Goal: Task Accomplishment & Management: Complete application form

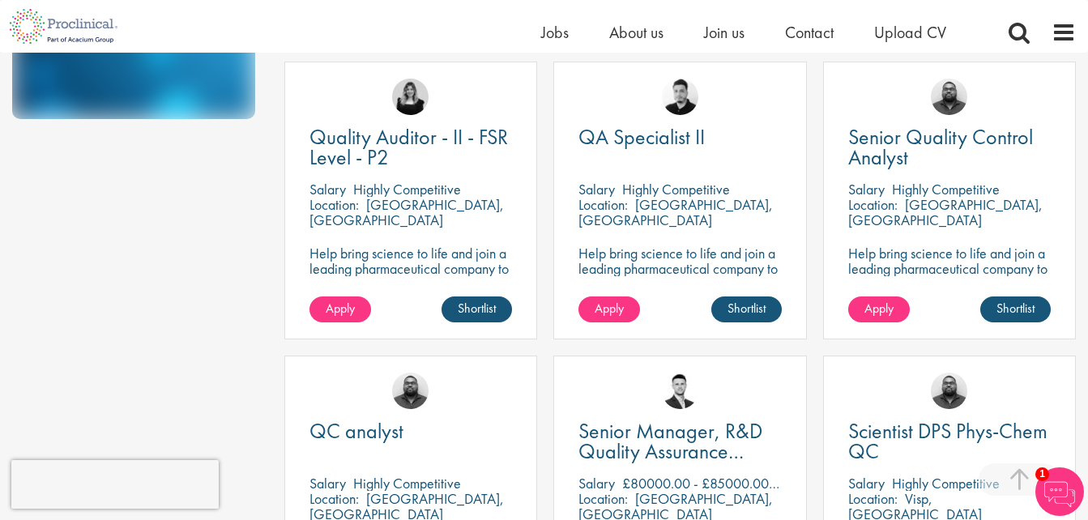
scroll to position [486, 0]
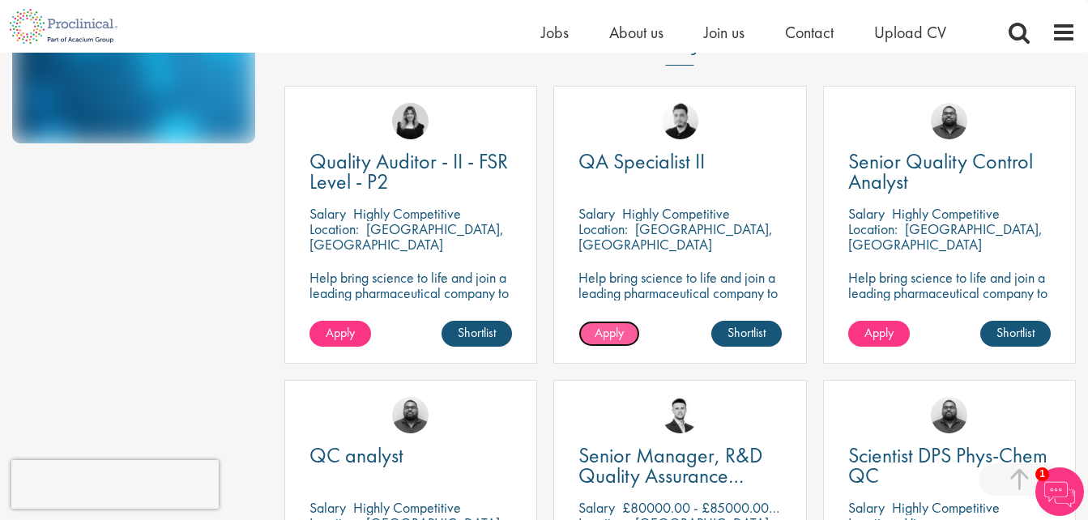
click at [620, 333] on span "Apply" at bounding box center [609, 332] width 29 height 17
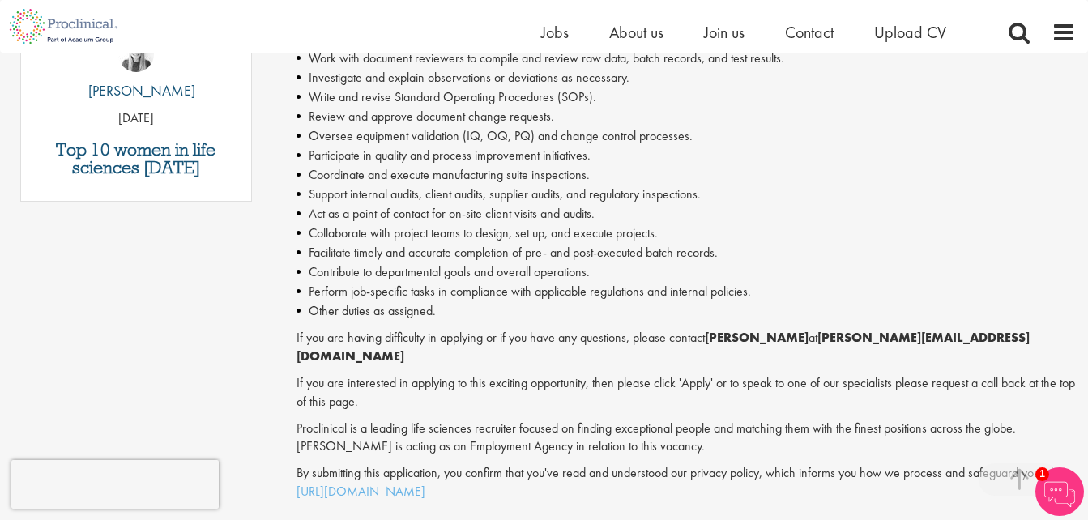
scroll to position [1135, 0]
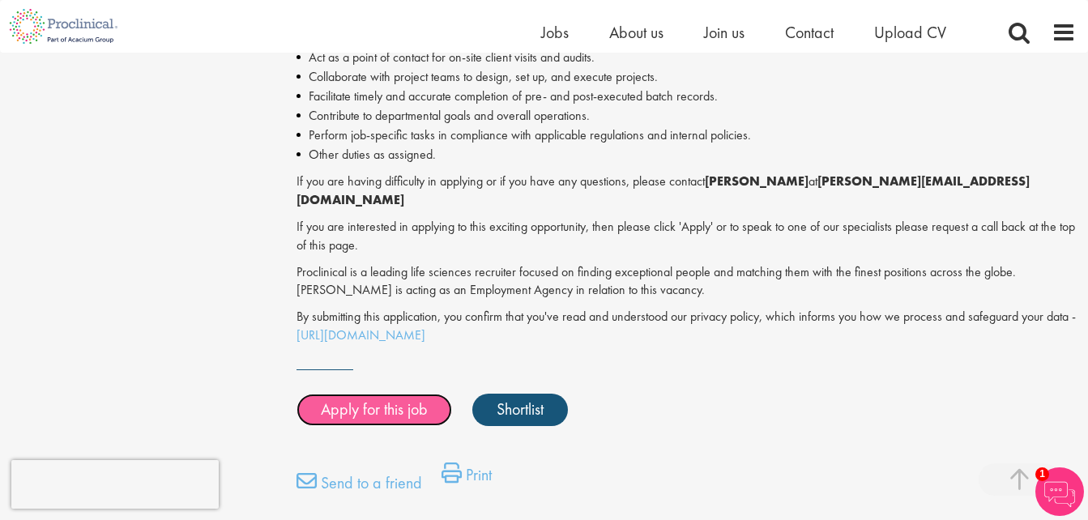
drag, startPoint x: 380, startPoint y: 380, endPoint x: 374, endPoint y: 374, distance: 8.6
click at [380, 394] on link "Apply for this job" at bounding box center [375, 410] width 156 height 32
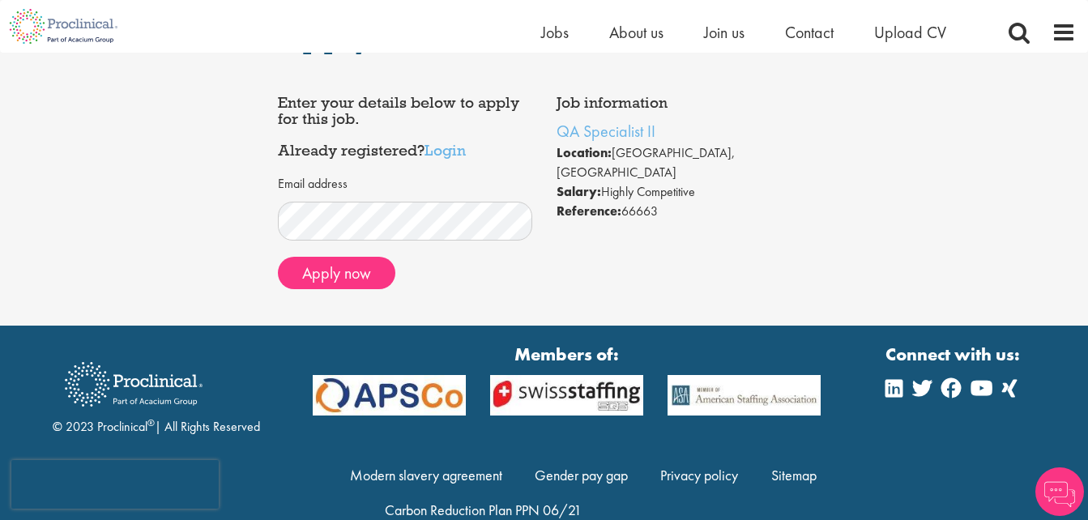
scroll to position [81, 0]
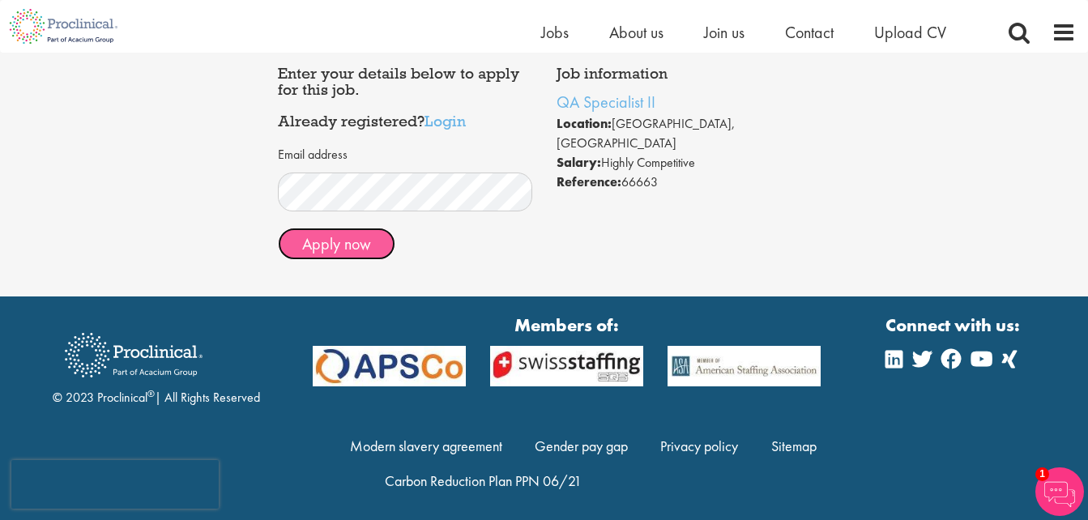
click at [352, 249] on button "Apply now" at bounding box center [337, 244] width 118 height 32
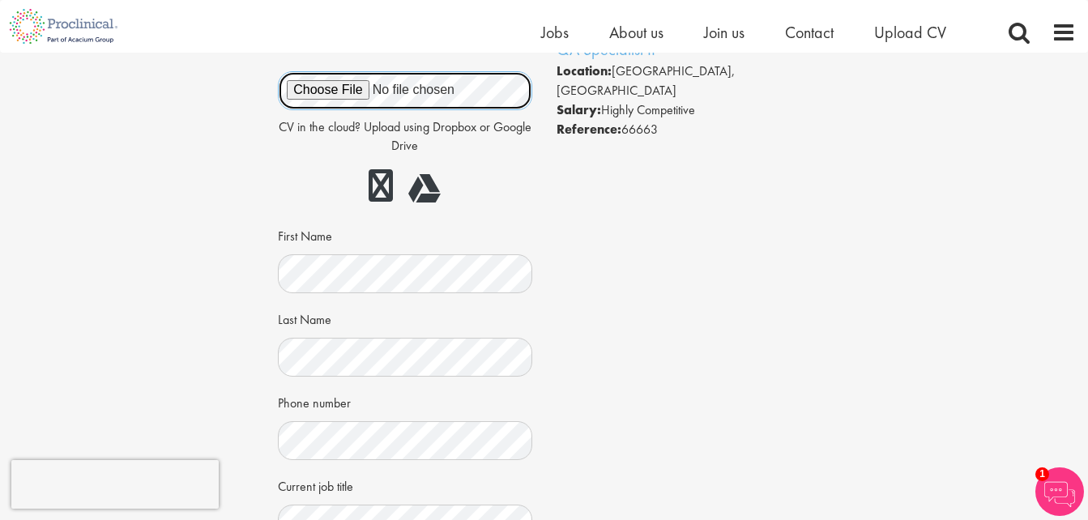
scroll to position [162, 0]
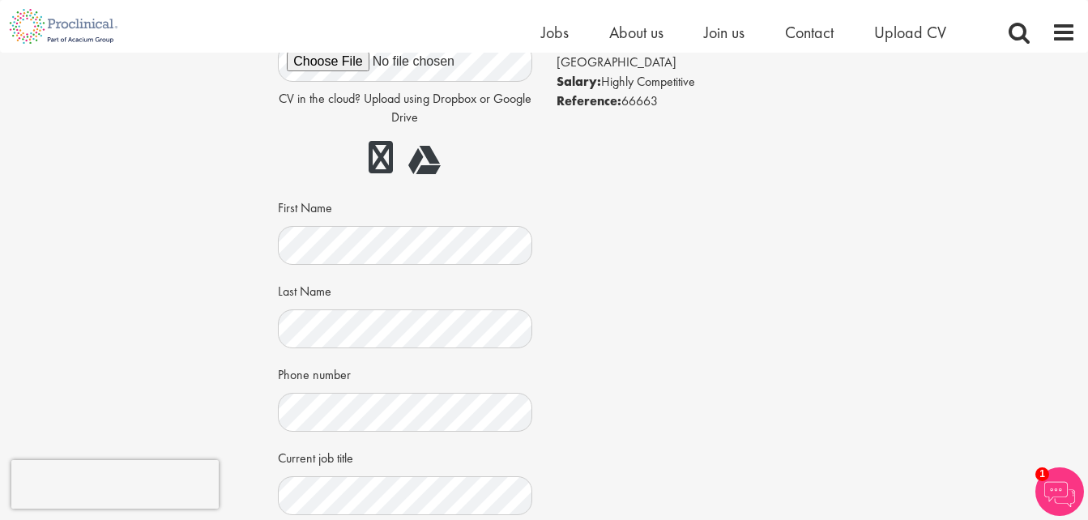
click at [792, 263] on div "Job information QA Specialist II Location: Philadelphia, USA Salary: Highly Com…" at bounding box center [544, 317] width 557 height 683
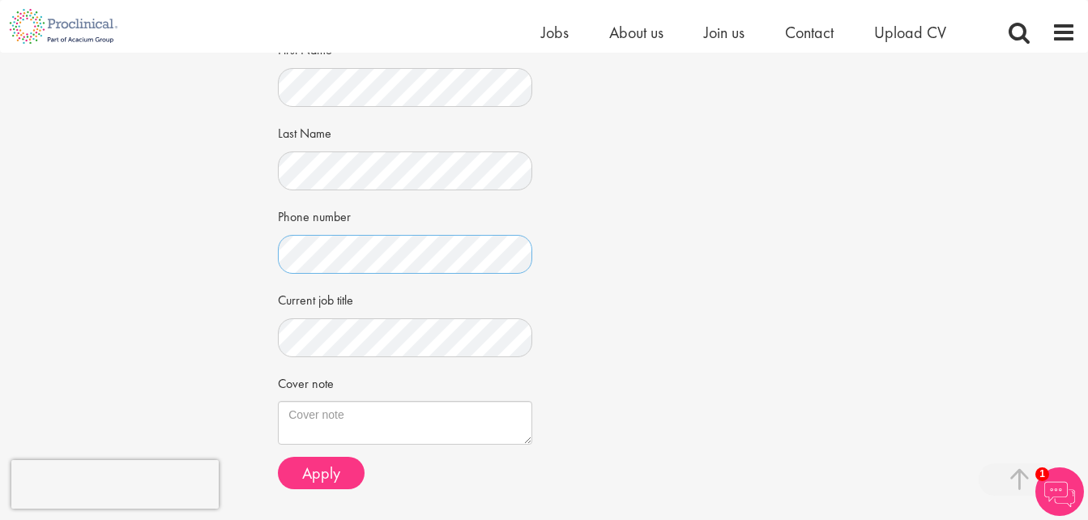
scroll to position [405, 0]
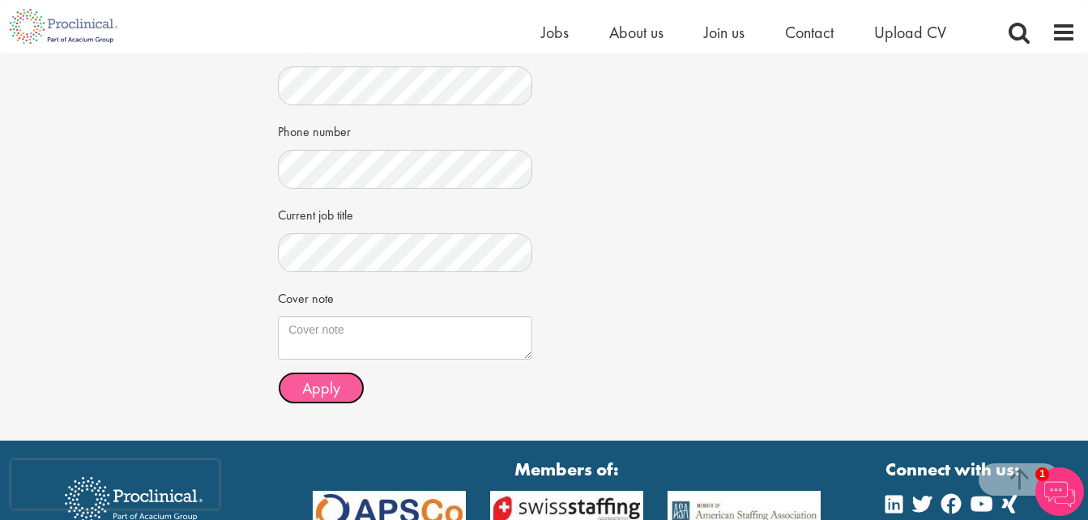
click at [341, 394] on button "Apply" at bounding box center [321, 388] width 87 height 32
